Goal: Book appointment/travel/reservation

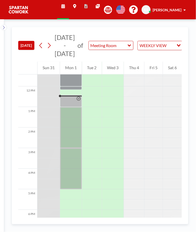
scroll to position [236, 0]
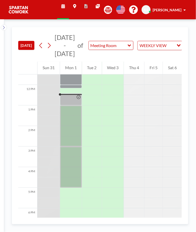
click at [72, 97] on div at bounding box center [71, 99] width 22 height 12
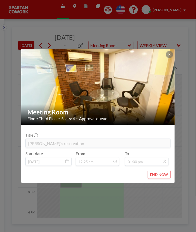
click at [172, 192] on div "Meeting Room Floor: Third Flo... • Seats: 4 • Approval queue Title Milind's res…" at bounding box center [98, 116] width 196 height 232
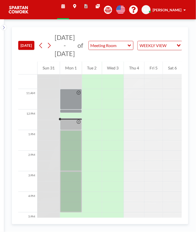
scroll to position [210, 0]
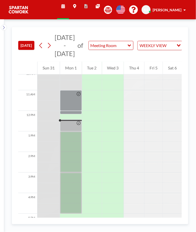
click at [73, 136] on div at bounding box center [71, 151] width 22 height 41
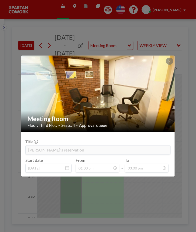
click at [173, 189] on div "Meeting Room Floor: Third Flo... • Seats: 4 • Approval queue Title Amir's reser…" at bounding box center [98, 116] width 196 height 232
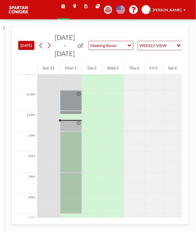
click at [73, 126] on div at bounding box center [71, 125] width 22 height 12
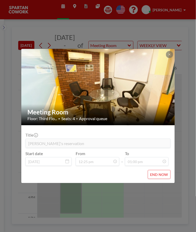
click at [179, 210] on div "Meeting Room Floor: Third Flo... • Seats: 4 • Approval queue Title Milind's res…" at bounding box center [98, 116] width 196 height 232
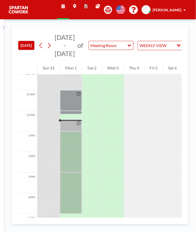
click at [74, 126] on div at bounding box center [71, 125] width 22 height 12
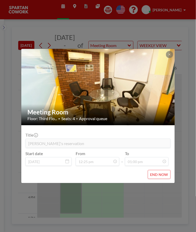
click at [163, 208] on div "Meeting Room Floor: Third Flo... • Seats: 4 • Approval queue Title Milind's res…" at bounding box center [98, 116] width 196 height 232
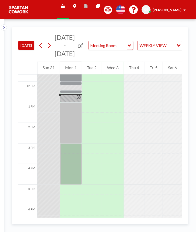
scroll to position [247, 0]
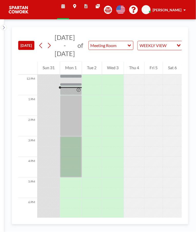
click at [78, 91] on icon at bounding box center [79, 90] width 4 height 4
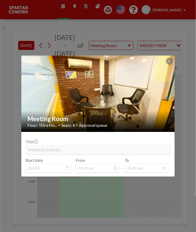
click at [143, 195] on div "Meeting Room Floor: Third Flo... • Seats: 4 • Approval queue Title DEERAJ Start…" at bounding box center [98, 116] width 196 height 232
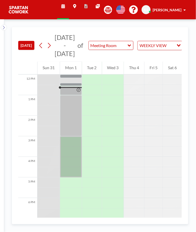
click at [74, 117] on div at bounding box center [71, 115] width 22 height 41
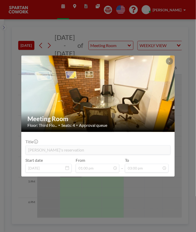
click at [134, 198] on div "Meeting Room Floor: Third Flo... • Seats: 4 • Approval queue Title Amir's reser…" at bounding box center [98, 116] width 196 height 232
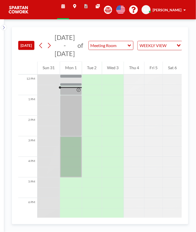
click at [75, 135] on div at bounding box center [71, 115] width 22 height 41
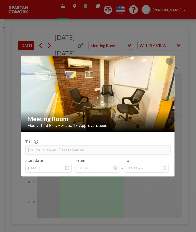
click at [159, 206] on div "Meeting Room Floor: Third Flo... • Seats: 4 • Approval queue Title Amir's reser…" at bounding box center [98, 116] width 196 height 232
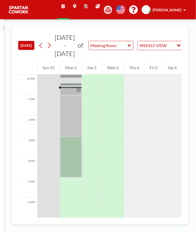
click at [75, 116] on div at bounding box center [71, 115] width 22 height 41
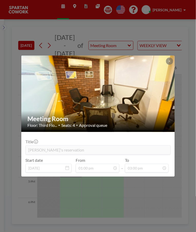
click at [123, 191] on div "Meeting Room Floor: Third Flo... • Seats: 4 • Approval queue Title Amir's reser…" at bounding box center [98, 116] width 196 height 232
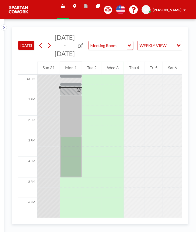
click at [75, 144] on div at bounding box center [71, 156] width 22 height 41
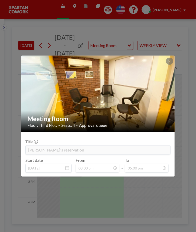
click at [136, 201] on div "Meeting Room Floor: Third Flo... • Seats: 4 • Approval queue Title Riyaz's rese…" at bounding box center [98, 116] width 196 height 232
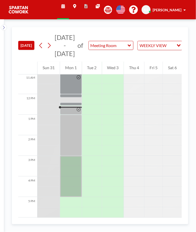
scroll to position [227, 0]
click at [72, 163] on div at bounding box center [71, 175] width 22 height 41
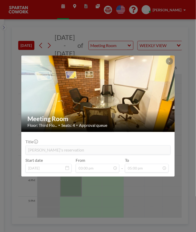
click at [148, 206] on div "Meeting Room Floor: Third Flo... • Seats: 4 • Approval queue Title Riyaz's rese…" at bounding box center [98, 116] width 196 height 232
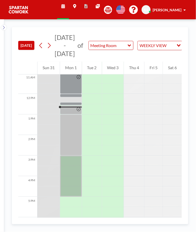
click at [71, 127] on div at bounding box center [71, 134] width 22 height 41
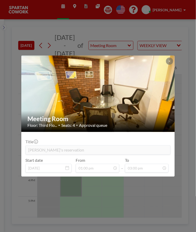
click at [130, 193] on div "Meeting Room Floor: Third Flo... • Seats: 4 • Approval queue Title Amir's reser…" at bounding box center [98, 116] width 196 height 232
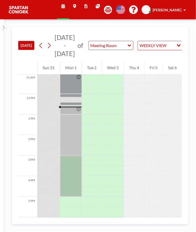
click at [73, 167] on div at bounding box center [71, 175] width 22 height 41
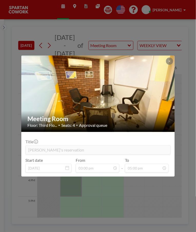
click at [132, 191] on div "Meeting Room Floor: Third Flo... • Seats: 4 • Approval queue Title Riyaz's rese…" at bounding box center [98, 116] width 196 height 232
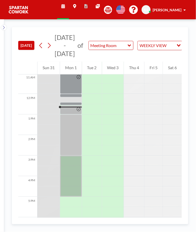
click at [77, 167] on div at bounding box center [71, 175] width 22 height 41
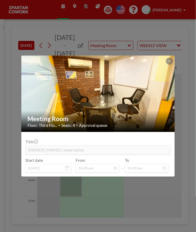
click at [132, 204] on div "Meeting Room Floor: Third Flo... • Seats: 4 • Approval queue Title Riyaz's rese…" at bounding box center [98, 116] width 196 height 232
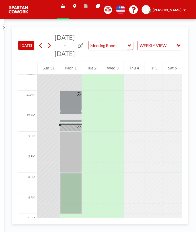
scroll to position [210, 0]
click at [58, 92] on div at bounding box center [49, 96] width 22 height 10
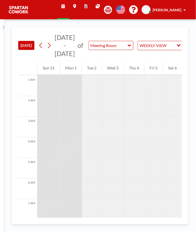
scroll to position [0, 0]
click at [58, 86] on div at bounding box center [49, 90] width 22 height 10
click at [58, 81] on div at bounding box center [49, 80] width 22 height 10
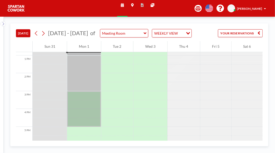
scroll to position [231, 0]
click at [96, 45] on div at bounding box center [84, 44] width 34 height 2
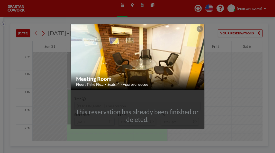
click at [188, 129] on div "This reservation has already been finished or deleted." at bounding box center [137, 109] width 133 height 39
click at [155, 129] on div "This reservation has already been finished or deleted." at bounding box center [137, 109] width 133 height 39
click at [203, 26] on div at bounding box center [200, 29] width 6 height 6
click at [203, 26] on button at bounding box center [200, 29] width 6 height 6
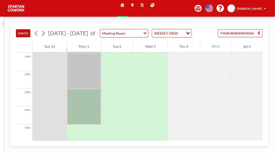
click at [209, 21] on div "[DATE] [DATE] - [DATE] of Meeting Room WEEKLY VIEW Loading... YOUR RESERVATIONS…" at bounding box center [139, 85] width 271 height 136
click at [93, 53] on div at bounding box center [84, 49] width 34 height 8
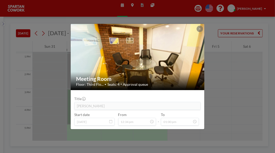
click at [244, 103] on div "Meeting Room Floor: Third Flo... • Seats: 4 • Approval queue Title DEERAJ Start…" at bounding box center [137, 76] width 275 height 153
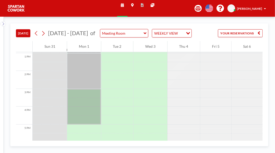
click at [96, 39] on div at bounding box center [84, 36] width 34 height 3
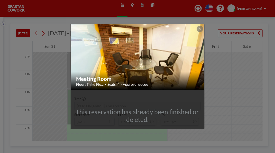
click at [237, 80] on div "Meeting Room Floor: Third Flo... • Seats: 4 • Approval queue This reservation h…" at bounding box center [137, 76] width 275 height 153
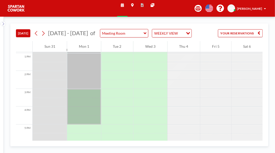
click at [154, 53] on div at bounding box center [150, 48] width 34 height 9
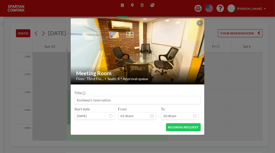
click at [231, 67] on div "Meeting Room Floor: Third Flo... • Seats: 4 • Approval queue Title Start date S…" at bounding box center [137, 76] width 275 height 153
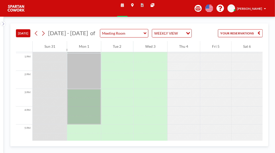
click at [94, 53] on div at bounding box center [84, 49] width 34 height 8
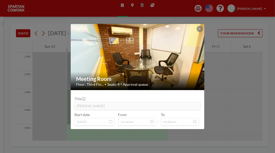
click at [239, 86] on div "Meeting Room Floor: Third Flo... • Seats: 4 • Approval queue Title DEERAJ Start…" at bounding box center [137, 76] width 275 height 153
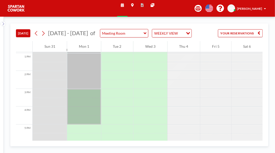
click at [96, 89] on div at bounding box center [84, 71] width 34 height 36
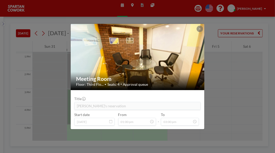
click at [203, 26] on button at bounding box center [200, 29] width 6 height 6
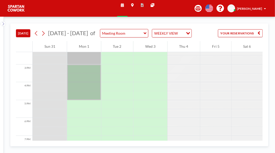
scroll to position [258, 0]
click at [94, 98] on div at bounding box center [84, 80] width 34 height 36
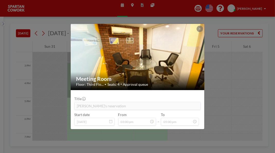
click at [228, 75] on div "Meeting Room Floor: Third Flo... • Seats: 4 • Approval queue Title Riyaz's rese…" at bounding box center [137, 76] width 275 height 153
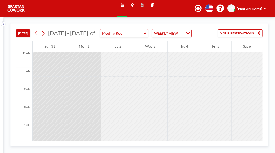
scroll to position [0, 0]
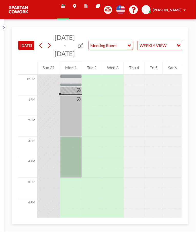
scroll to position [247, 0]
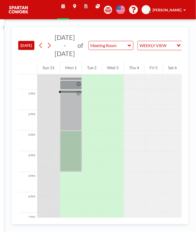
scroll to position [257, 0]
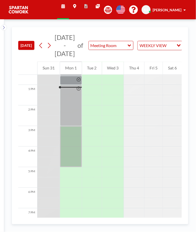
click at [78, 97] on div at bounding box center [79, 105] width 6 height 41
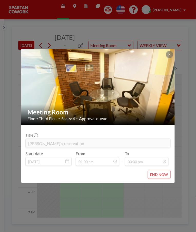
click at [177, 31] on div "Meeting Room Floor: Third Flo... • Seats: 4 • Approval queue Title [PERSON_NAME…" at bounding box center [98, 116] width 196 height 232
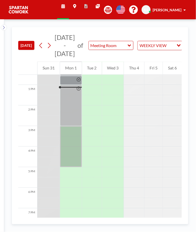
click at [73, 132] on div at bounding box center [71, 146] width 22 height 41
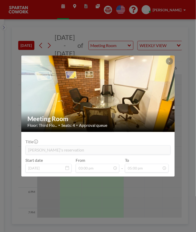
click at [145, 10] on div "Meeting Room Floor: Third Flo... • Seats: 4 • Approval queue Title [PERSON_NAME…" at bounding box center [98, 116] width 196 height 232
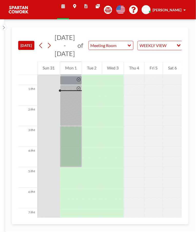
click at [194, 78] on div "[DATE] [DATE] - [DATE] of Meeting Room WEEKLY VIEW Loading... YOUR RESERVATIONS…" at bounding box center [100, 125] width 192 height 213
click at [194, 77] on div "[DATE] [DATE] - [DATE] of Meeting Room WEEKLY VIEW Loading... YOUR RESERVATIONS…" at bounding box center [100, 125] width 192 height 213
click at [194, 80] on div "[DATE] [DATE] - [DATE] of Meeting Room WEEKLY VIEW Loading... YOUR RESERVATIONS…" at bounding box center [100, 125] width 192 height 213
click at [195, 75] on div "[DATE] [DATE] - [DATE] of Meeting Room WEEKLY VIEW Loading... YOUR RESERVATIONS…" at bounding box center [100, 125] width 192 height 213
click at [195, 75] on div "TODAY Aug - Sep 2025 of Meeting Room WEEKLY VIEW Loading... YOUR RESERVATIONS 1…" at bounding box center [100, 125] width 192 height 213
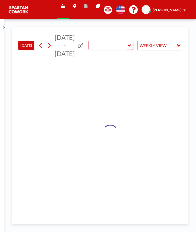
type input "Meeting Room"
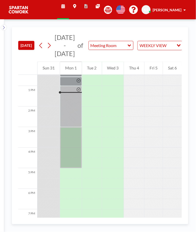
scroll to position [257, 0]
click at [164, 180] on div at bounding box center [172, 182] width 19 height 10
